Goal: Task Accomplishment & Management: Use online tool/utility

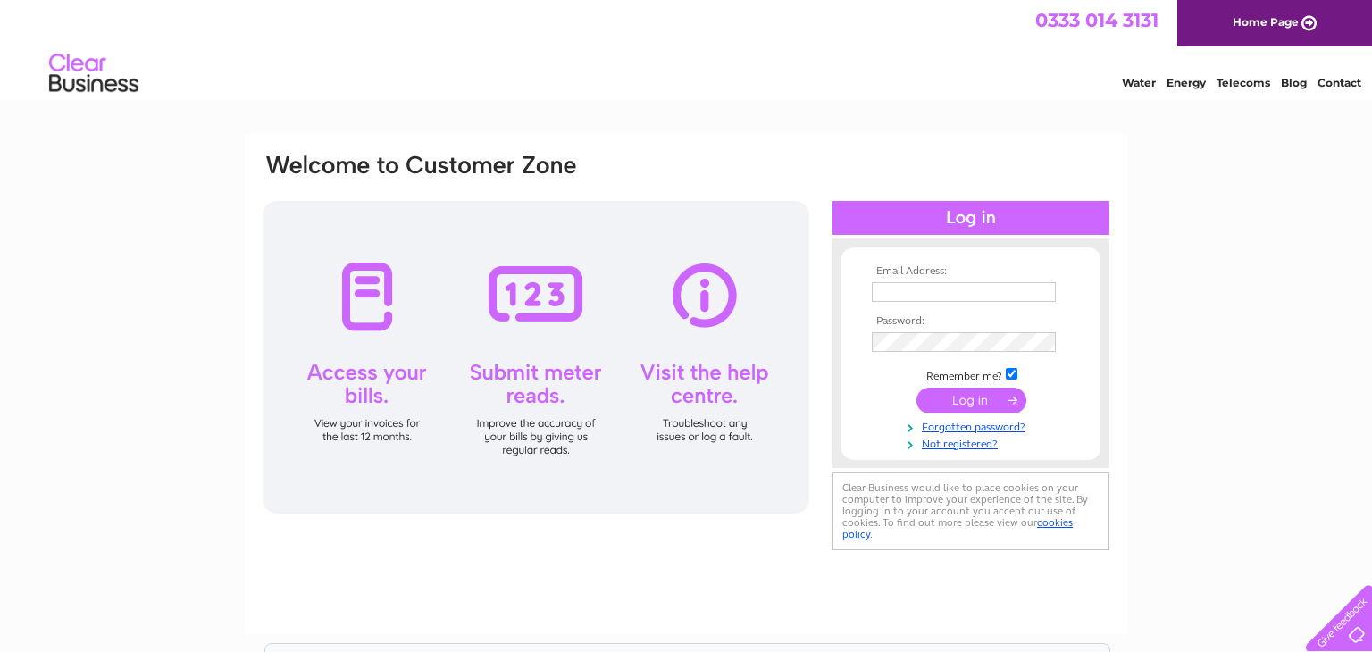
click at [881, 287] on input "text" at bounding box center [964, 292] width 184 height 20
type input "info@hennabrows.net"
click at [959, 403] on input "submit" at bounding box center [972, 401] width 110 height 25
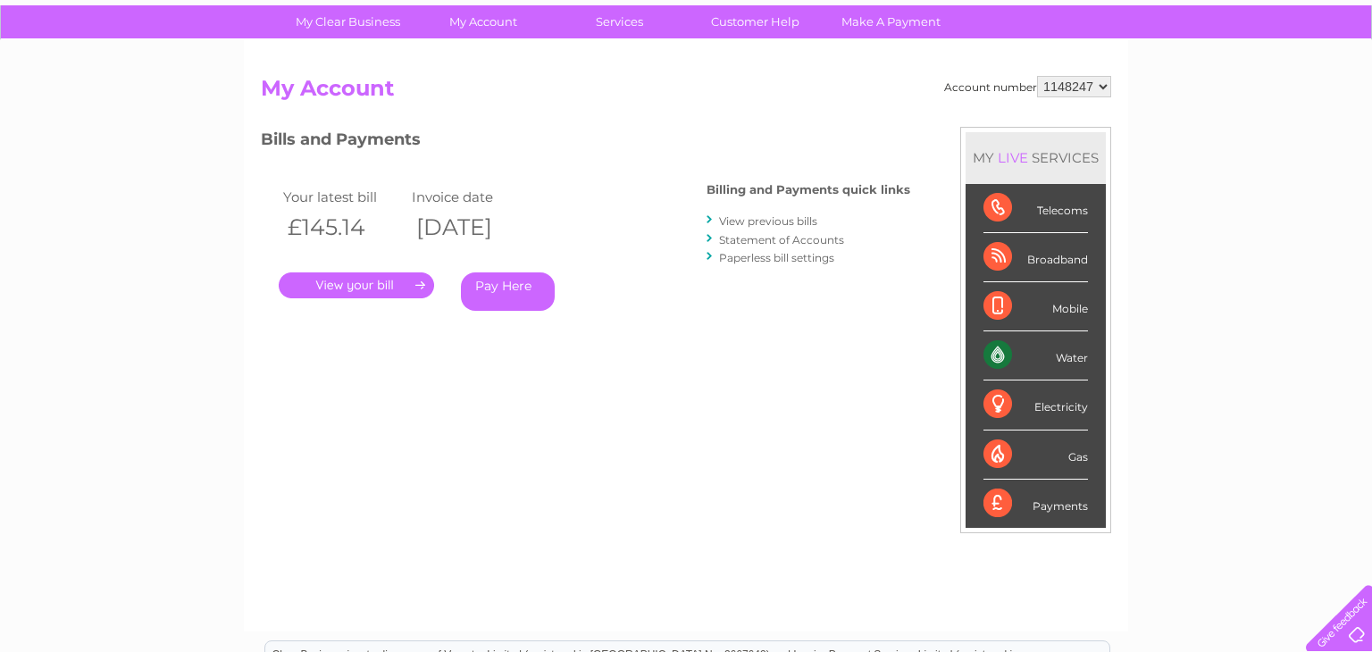
scroll to position [126, 0]
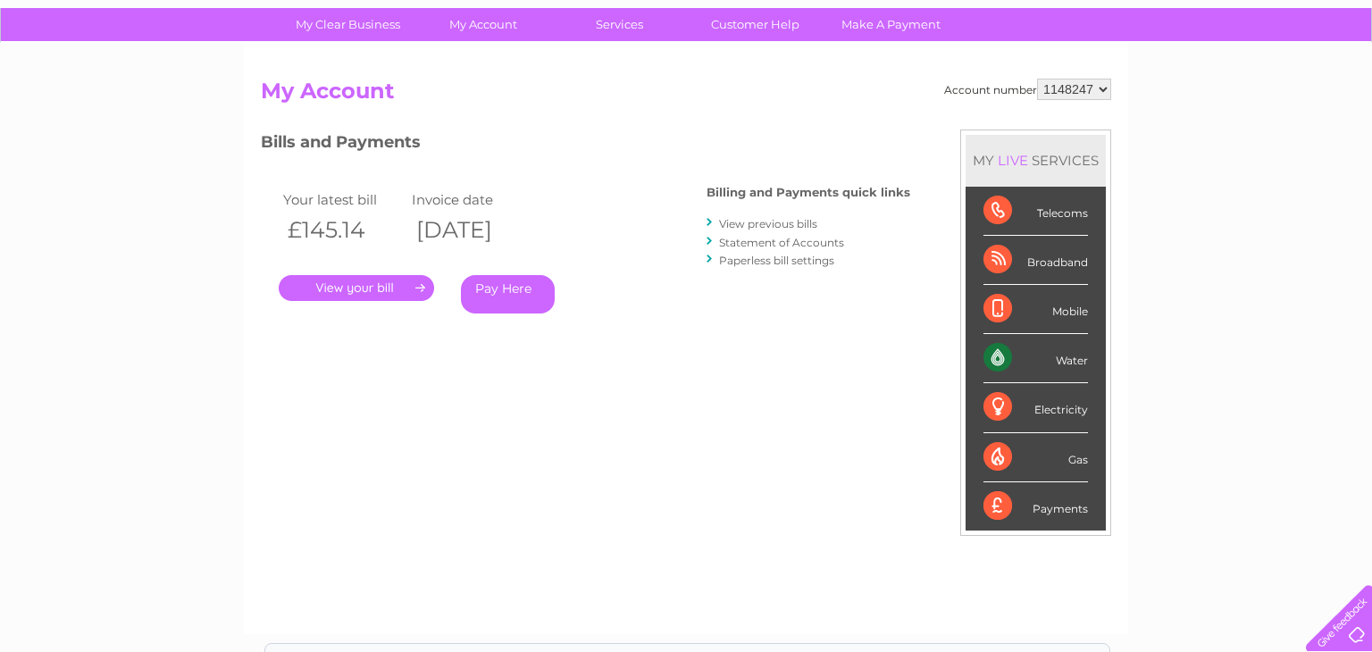
click at [750, 224] on link "View previous bills" at bounding box center [768, 223] width 98 height 13
click at [374, 291] on link "." at bounding box center [356, 288] width 155 height 26
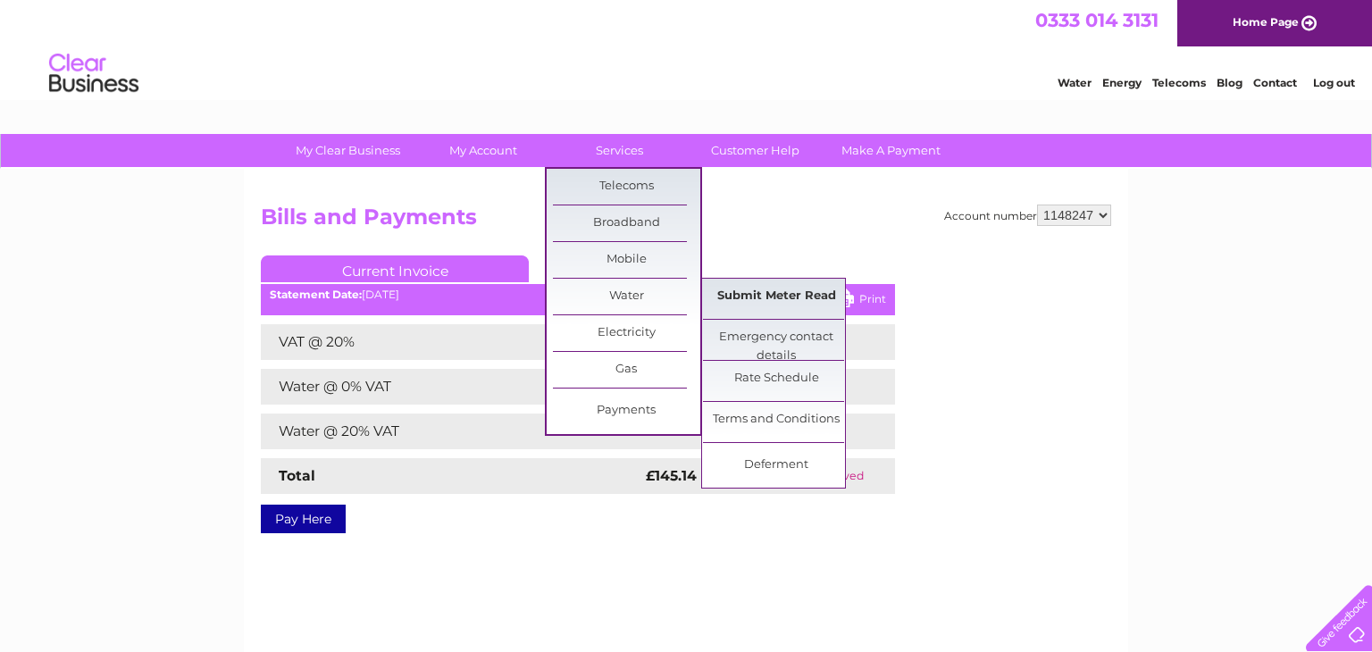
click at [721, 294] on link "Submit Meter Read" at bounding box center [776, 297] width 147 height 36
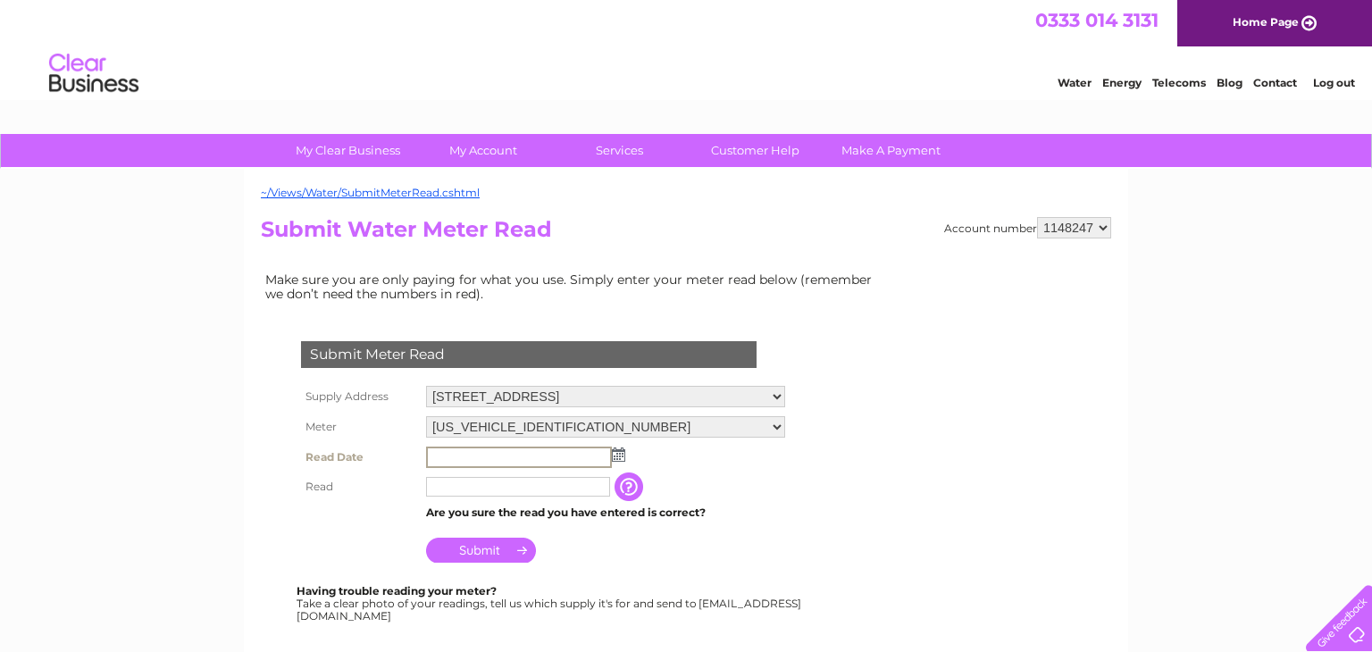
click at [439, 454] on input "text" at bounding box center [519, 457] width 186 height 21
click at [618, 456] on img at bounding box center [616, 454] width 13 height 14
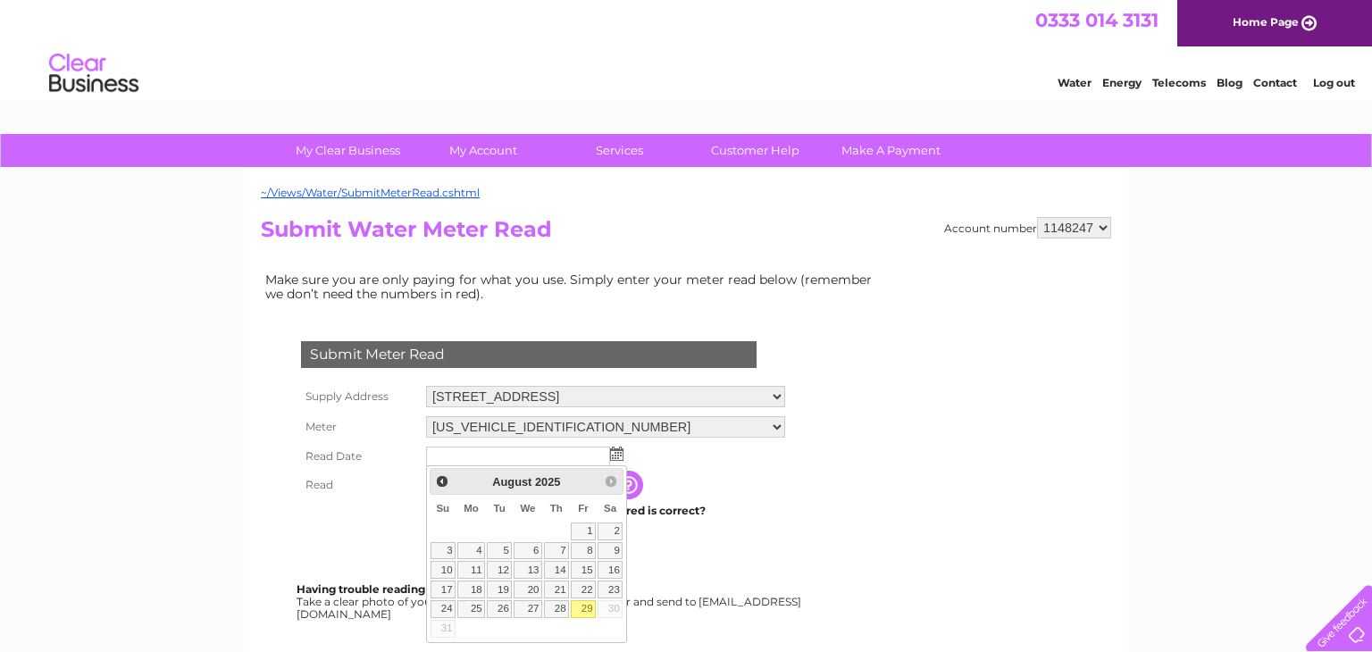
click at [585, 609] on link "29" at bounding box center [583, 609] width 25 height 18
type input "[DATE]"
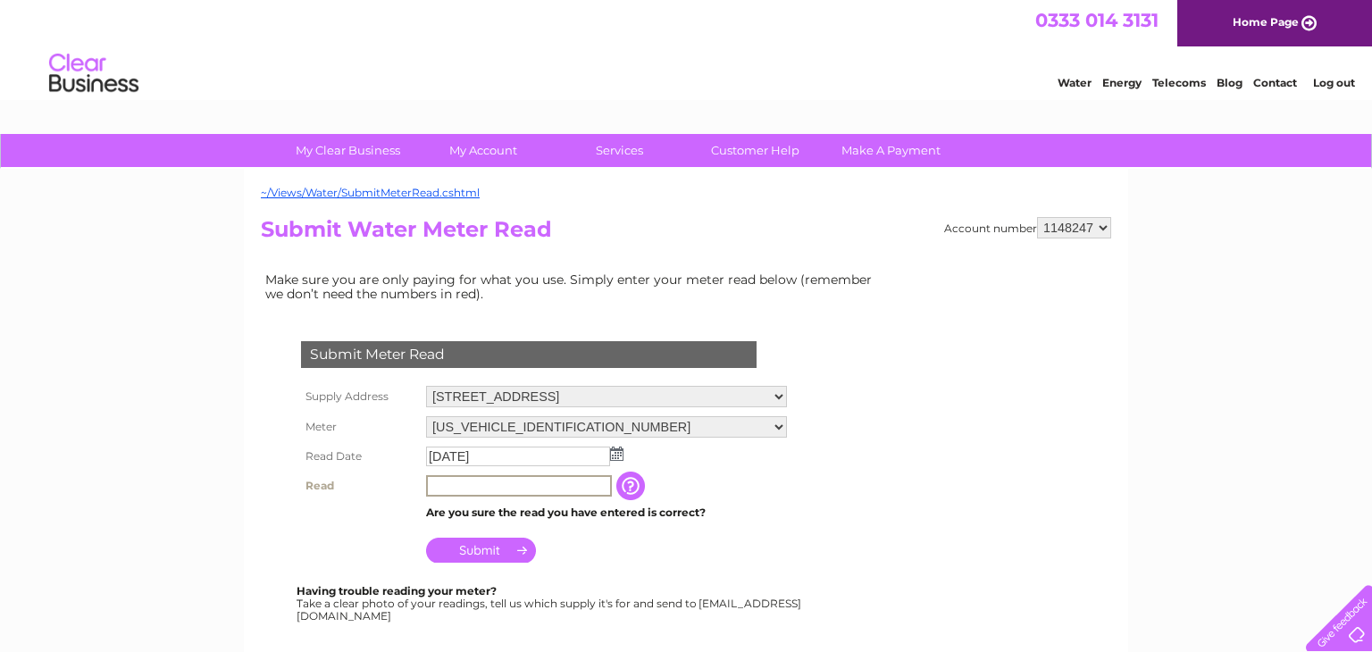
click at [435, 486] on input "text" at bounding box center [519, 485] width 186 height 21
type input "00316"
click at [631, 487] on input "button" at bounding box center [632, 486] width 32 height 29
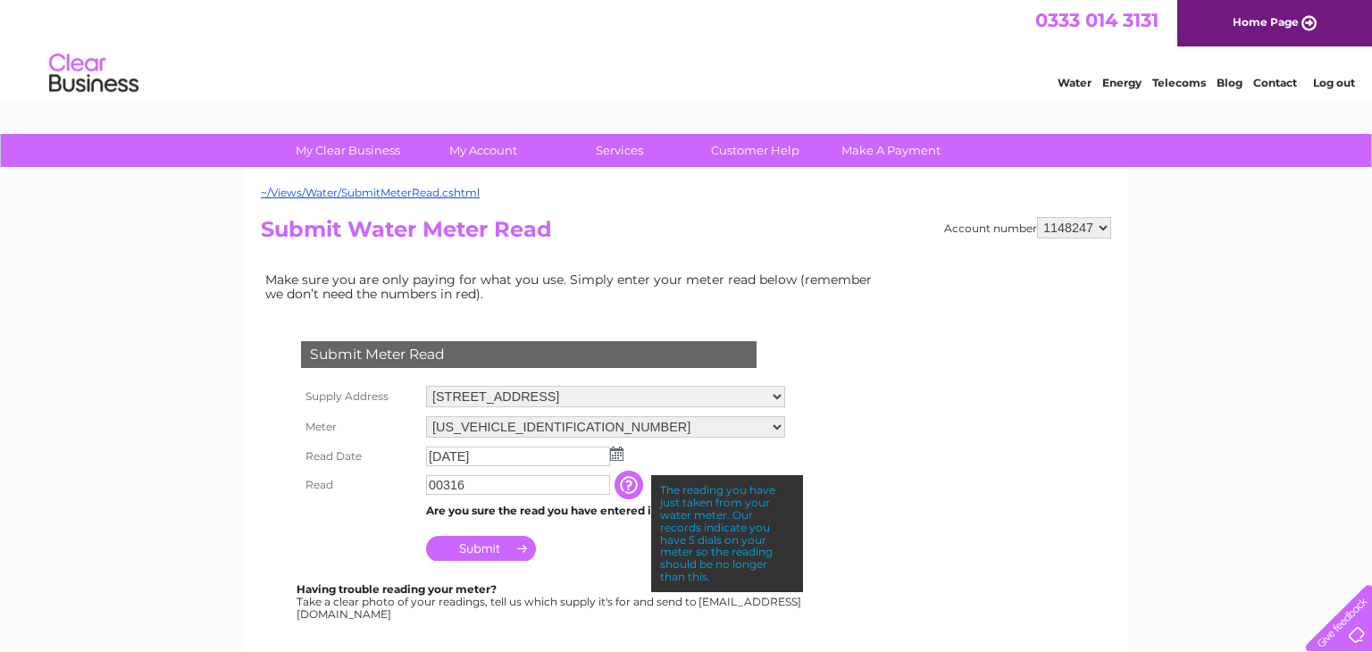
click at [631, 487] on input "button" at bounding box center [631, 485] width 32 height 29
click at [595, 542] on td "Submit" at bounding box center [606, 544] width 368 height 43
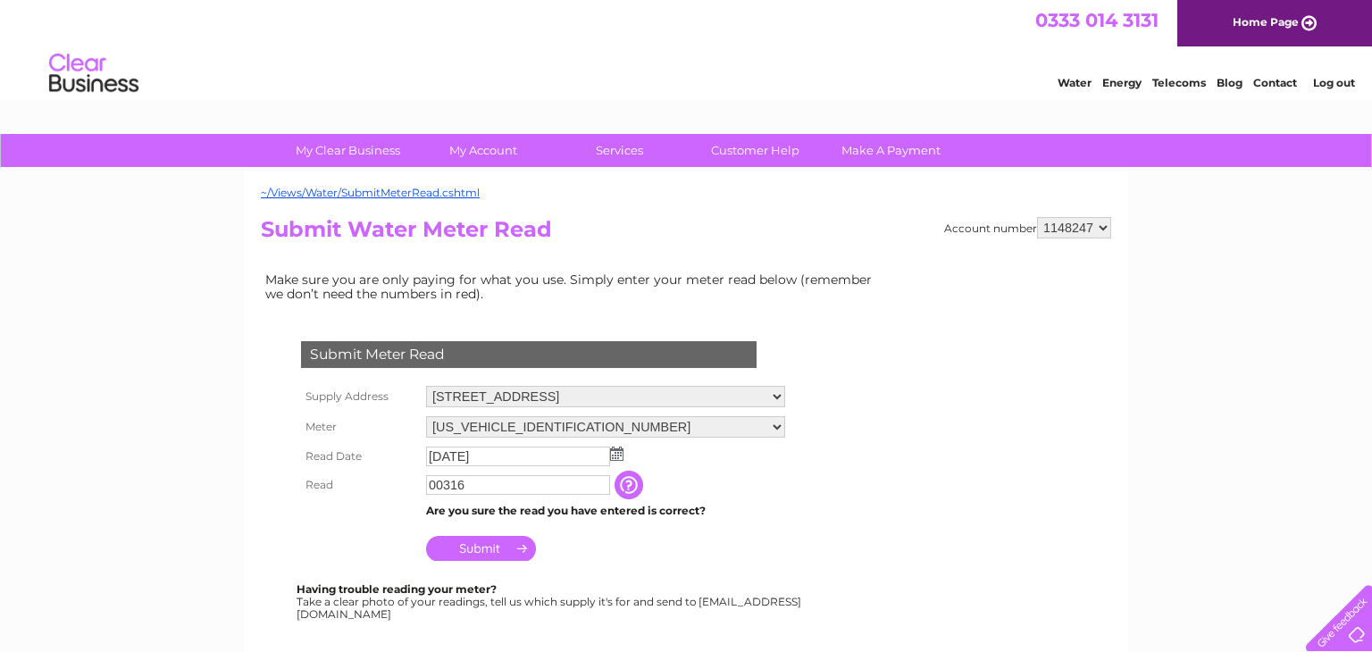
click at [511, 552] on input "Submit" at bounding box center [481, 548] width 110 height 25
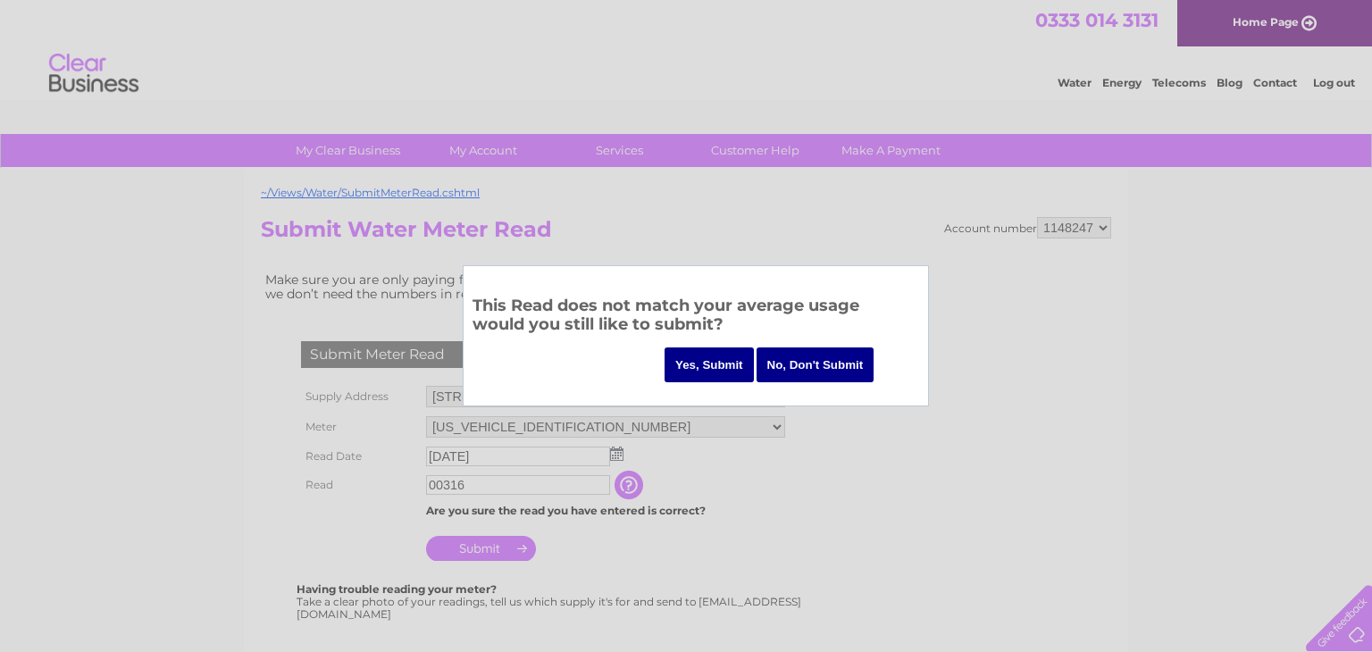
click at [691, 366] on input "Yes, Submit" at bounding box center [709, 364] width 89 height 35
